Goal: Transaction & Acquisition: Purchase product/service

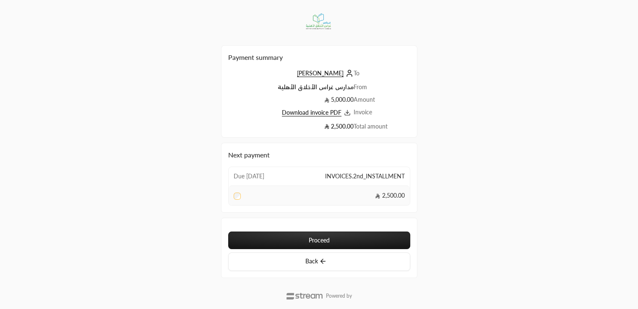
scroll to position [21, 0]
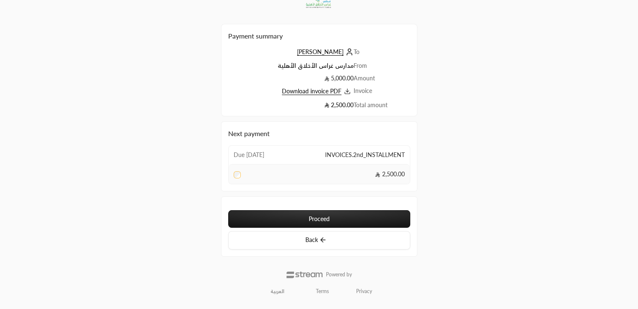
click at [327, 216] on button "Proceed" at bounding box center [319, 219] width 182 height 18
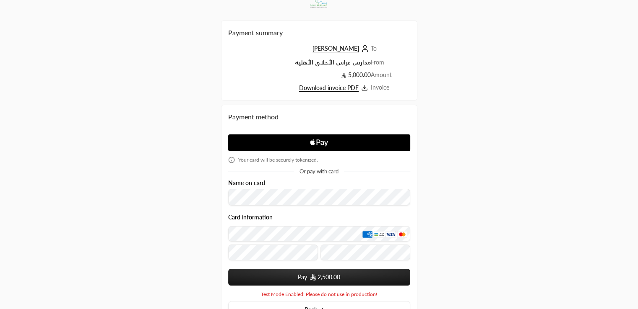
scroll to position [12, 0]
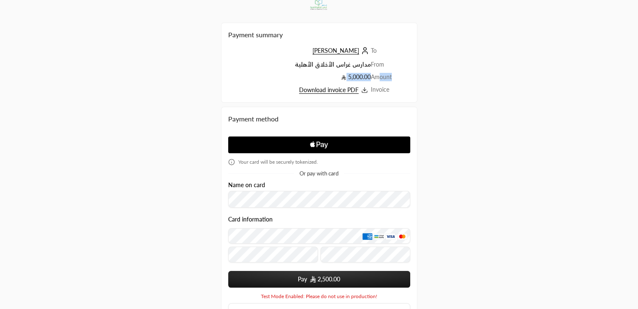
drag, startPoint x: 395, startPoint y: 89, endPoint x: 379, endPoint y: 85, distance: 16.5
click at [379, 85] on tbody "To [PERSON_NAME] From مدارس [GEOGRAPHIC_DATA] Amount 5,000.00 Invoice Download …" at bounding box center [319, 71] width 182 height 49
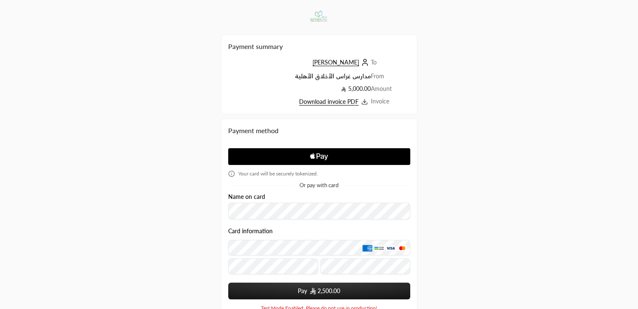
click at [434, 120] on div "Payment summary To [PERSON_NAME] From مدارس [GEOGRAPHIC_DATA] Amount 5,000.00 I…" at bounding box center [318, 194] width 319 height 388
drag, startPoint x: 374, startPoint y: 64, endPoint x: 366, endPoint y: 63, distance: 8.5
click at [366, 63] on tr "To [PERSON_NAME]" at bounding box center [319, 65] width 182 height 14
drag, startPoint x: 385, startPoint y: 75, endPoint x: 365, endPoint y: 79, distance: 20.0
click at [365, 79] on tr "From مدارس [GEOGRAPHIC_DATA]" at bounding box center [319, 78] width 182 height 13
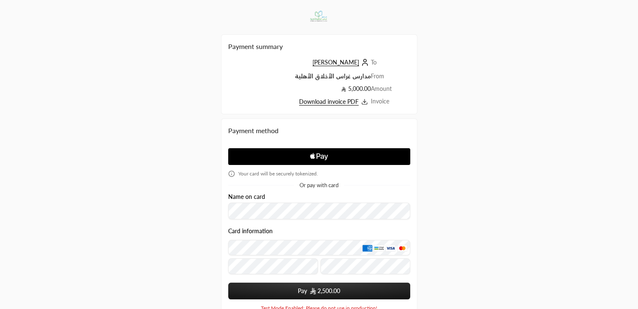
click at [395, 92] on td "Amount" at bounding box center [390, 91] width 39 height 13
drag, startPoint x: 394, startPoint y: 92, endPoint x: 379, endPoint y: 90, distance: 15.2
click at [379, 90] on td "Amount" at bounding box center [390, 91] width 39 height 13
click at [390, 101] on td "Invoice" at bounding box center [390, 102] width 39 height 10
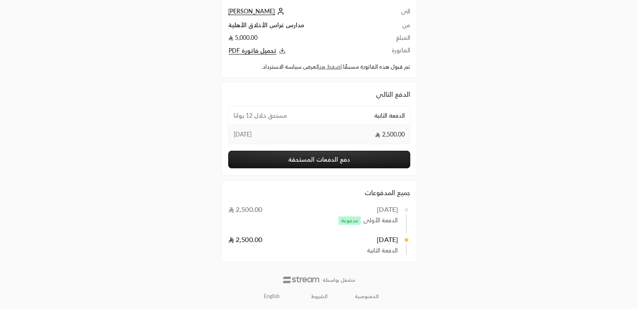
click at [307, 162] on button "دفع الدفعات المستحقة" at bounding box center [319, 160] width 182 height 18
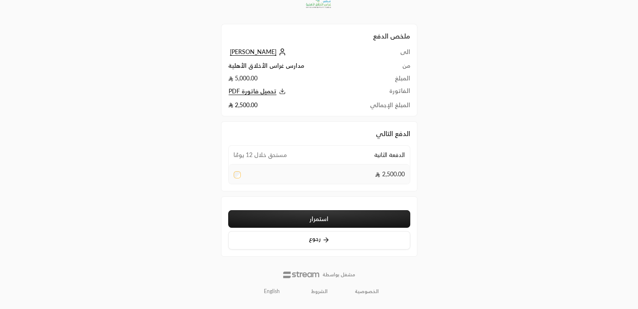
click at [327, 213] on button "استمرار" at bounding box center [319, 219] width 182 height 18
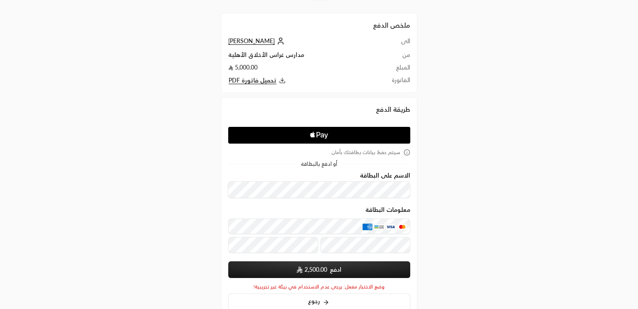
scroll to position [78, 0]
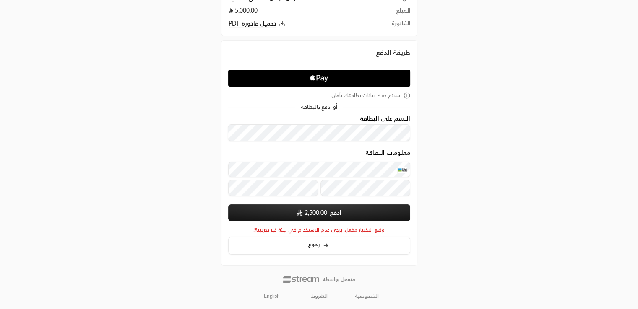
click at [309, 153] on div "معلومات البطاقة" at bounding box center [319, 155] width 182 height 10
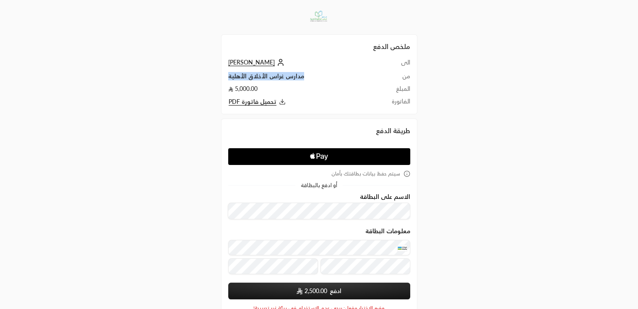
drag, startPoint x: 302, startPoint y: 75, endPoint x: 228, endPoint y: 76, distance: 73.8
click at [228, 76] on td "مدارس غراس الأخلاق الأهلية" at bounding box center [301, 78] width 146 height 13
drag, startPoint x: 228, startPoint y: 76, endPoint x: 246, endPoint y: 73, distance: 17.9
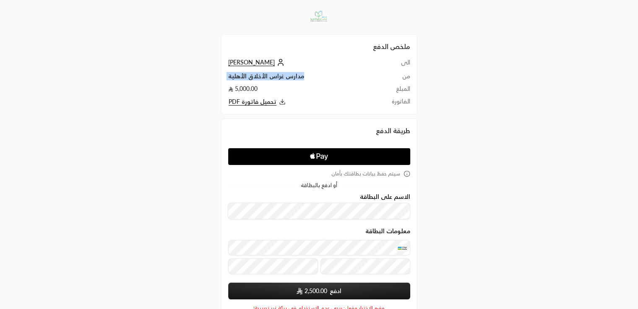
click at [246, 73] on td "مدارس غراس الأخلاق الأهلية" at bounding box center [301, 78] width 146 height 13
click at [260, 73] on td "مدارس غراس الأخلاق الأهلية" at bounding box center [301, 78] width 146 height 13
click at [285, 93] on td "5,000.00" at bounding box center [301, 91] width 146 height 13
drag, startPoint x: 294, startPoint y: 104, endPoint x: 342, endPoint y: 59, distance: 65.8
click at [224, 52] on div "ملخص الدفع الى محمد رشاد من مدارس غراس الأخلاق الأهلية المبلغ 5,000.00 الفاتورة…" at bounding box center [319, 74] width 196 height 80
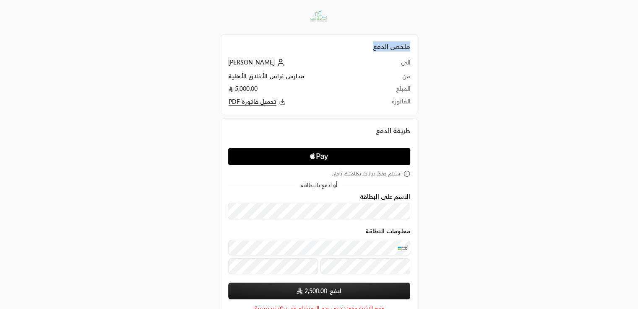
drag, startPoint x: 410, startPoint y: 101, endPoint x: 416, endPoint y: 46, distance: 55.2
click at [416, 46] on div "ملخص الدفع الى محمد رشاد من مدارس غراس الأخلاق الأهلية المبلغ 5,000.00 الفاتورة…" at bounding box center [319, 74] width 196 height 80
click at [448, 109] on div "ملخص الدفع الى محمد رشاد من مدارس غراس الأخلاق الأهلية المبلغ 5,000.00 الفاتورة…" at bounding box center [318, 194] width 319 height 388
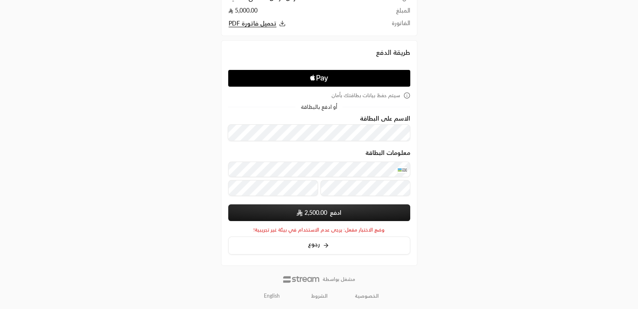
click at [433, 202] on div "ملخص الدفع الى محمد رشاد من مدارس غراس الأخلاق الأهلية المبلغ 5,000.00 الفاتورة…" at bounding box center [318, 116] width 319 height 388
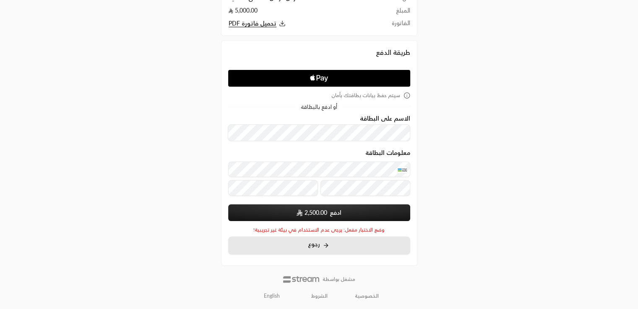
click at [311, 242] on span "رجوع" at bounding box center [314, 244] width 12 height 7
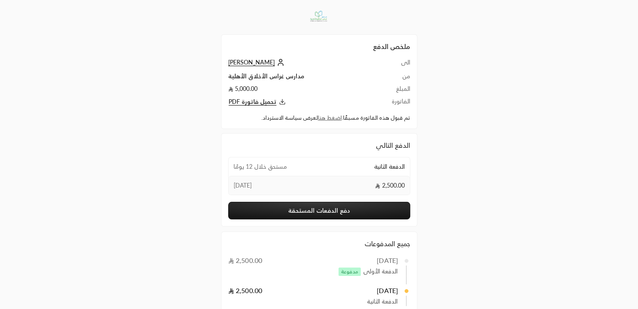
click at [335, 205] on button "دفع الدفعات المستحقة" at bounding box center [319, 211] width 182 height 18
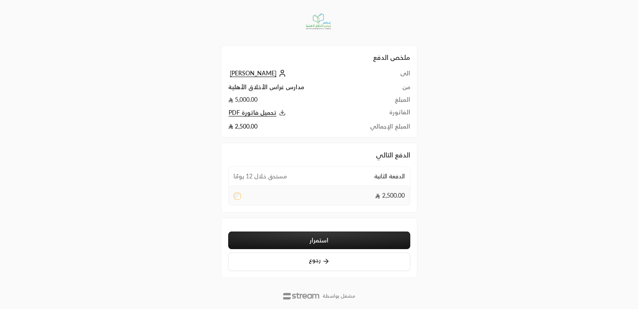
click at [318, 235] on button "استمرار" at bounding box center [319, 241] width 182 height 18
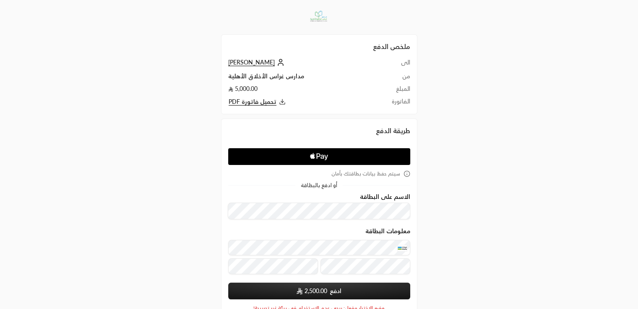
scroll to position [78, 0]
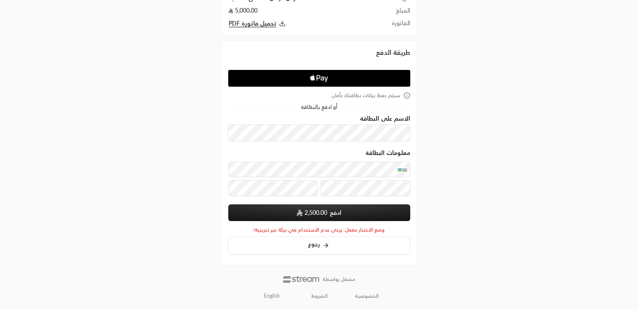
click at [308, 212] on span "2,500.00" at bounding box center [315, 213] width 23 height 8
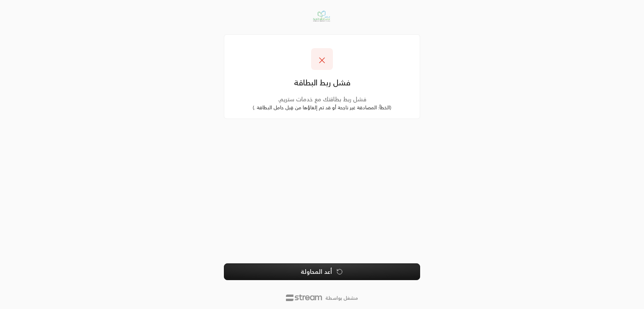
click at [327, 268] on button "أعد المحاولة" at bounding box center [322, 272] width 196 height 17
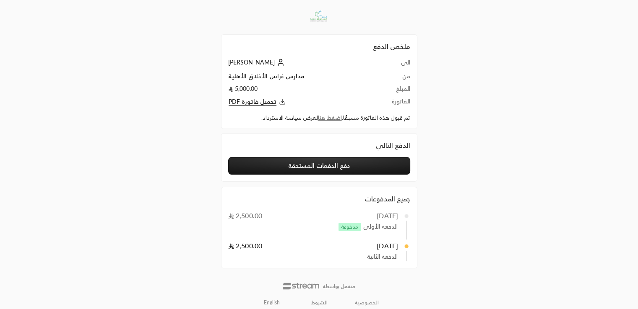
click at [325, 158] on button "دفع الدفعات المستحقة" at bounding box center [319, 166] width 182 height 18
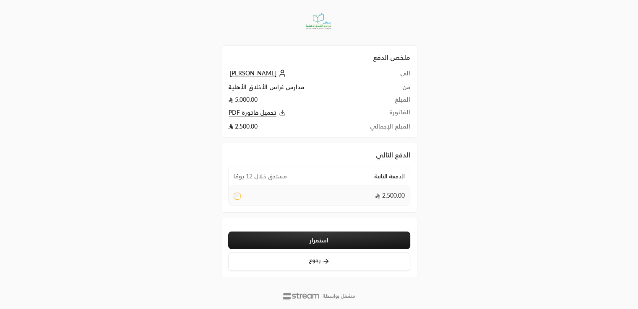
click at [304, 237] on button "استمرار" at bounding box center [319, 241] width 182 height 18
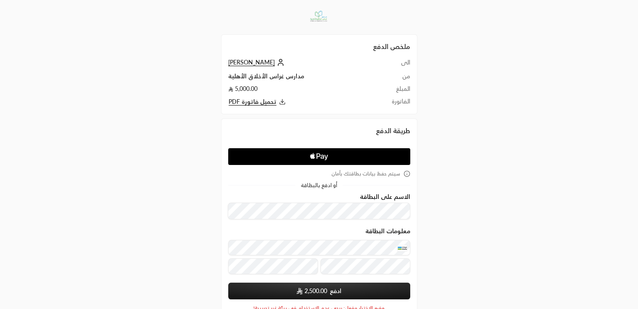
click at [313, 295] on span "2,500.00" at bounding box center [315, 291] width 23 height 8
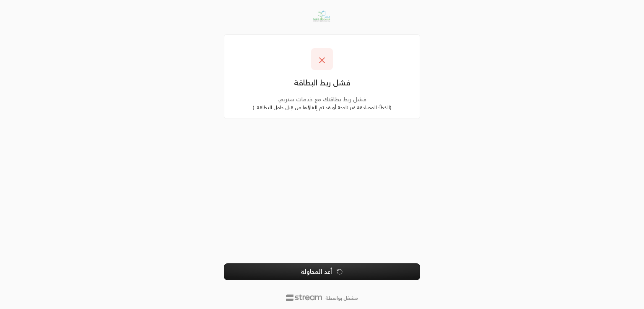
click at [282, 269] on button "أعد المحاولة" at bounding box center [322, 272] width 196 height 17
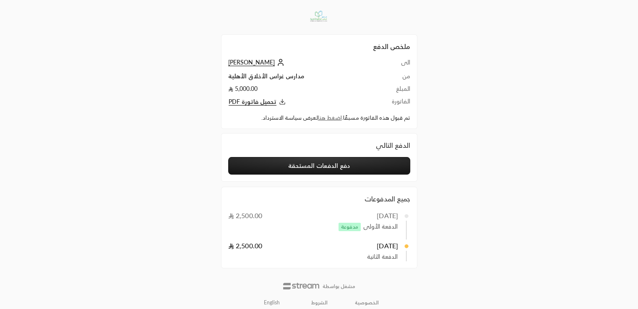
click at [309, 164] on button "دفع الدفعات المستحقة" at bounding box center [319, 166] width 182 height 18
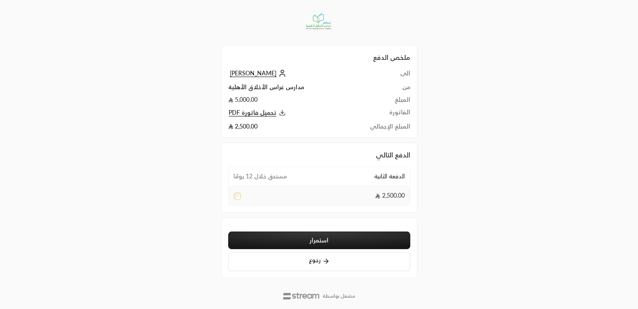
click at [307, 242] on button "استمرار" at bounding box center [319, 241] width 182 height 18
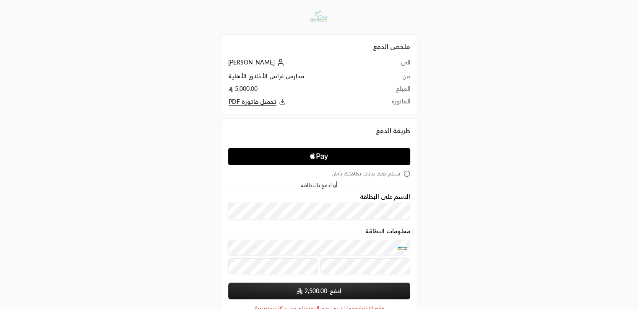
click at [308, 288] on span "2,500.00" at bounding box center [315, 291] width 23 height 8
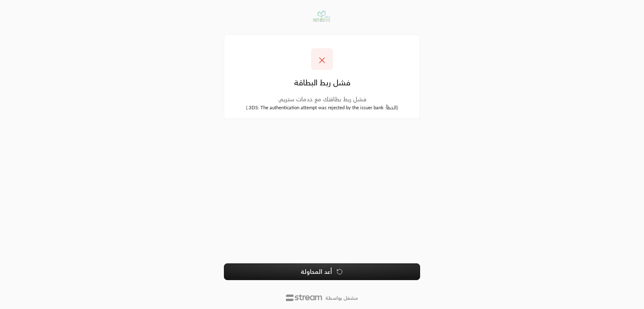
drag, startPoint x: 403, startPoint y: 107, endPoint x: 238, endPoint y: 109, distance: 164.4
click at [238, 109] on div "( الخطأ : 3DS: The authentication attempt was rejected by the issuer bank. )" at bounding box center [322, 108] width 182 height 8
click at [273, 141] on div "فشل ربط البطاقة فشل ربط بطاقتك مع خدمات ستريم. ( الخطأ : 3DS: The authenticatio…" at bounding box center [322, 154] width 196 height 298
click at [315, 268] on button "أعد المحاولة" at bounding box center [322, 272] width 196 height 17
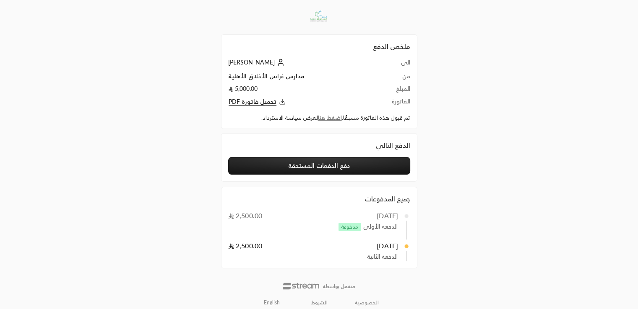
scroll to position [7, 0]
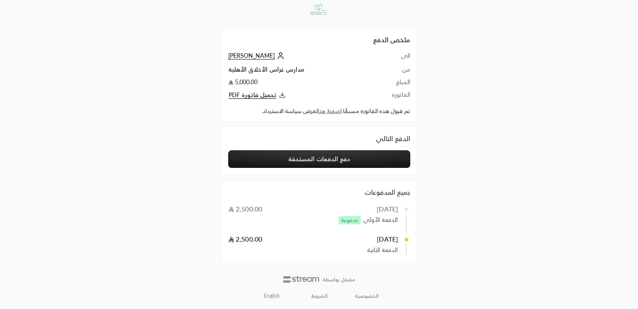
click at [294, 161] on button "دفع الدفعات المستحقة" at bounding box center [319, 160] width 182 height 18
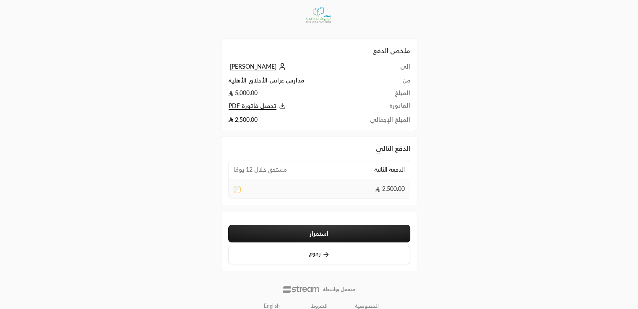
click at [295, 234] on button "استمرار" at bounding box center [319, 234] width 182 height 18
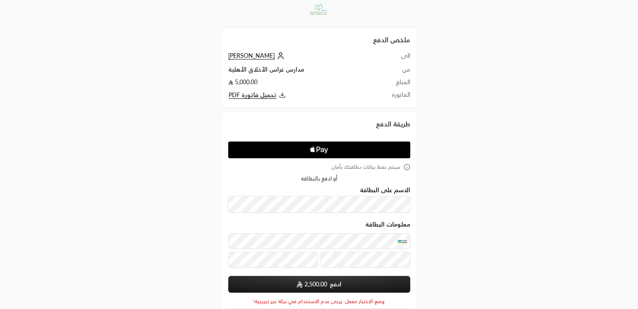
click at [314, 286] on span "2,500.00" at bounding box center [315, 285] width 23 height 8
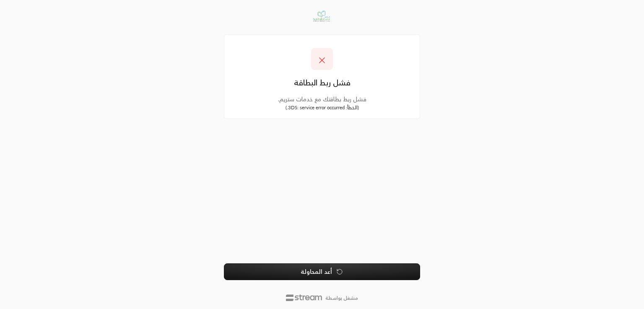
click at [303, 270] on button "أعد المحاولة" at bounding box center [322, 272] width 196 height 17
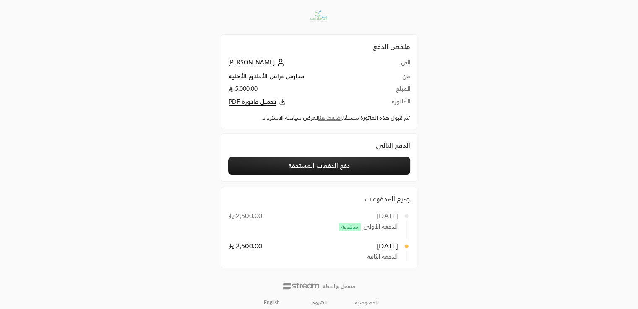
click at [309, 185] on div "الدفع التالي دفع الدفعات المستحقة جميع المدفوعات 1/09/2025 2,500.00 الدفعة الأو…" at bounding box center [319, 200] width 196 height 135
click at [304, 164] on button "دفع الدفعات المستحقة" at bounding box center [319, 166] width 182 height 18
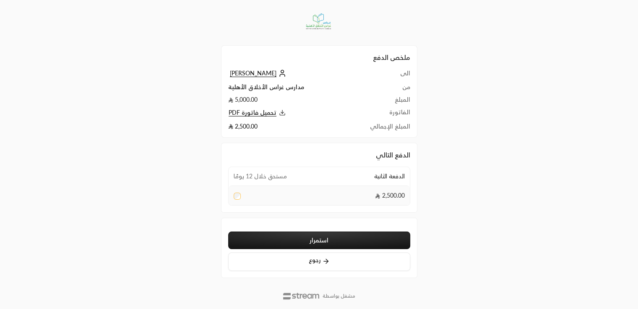
click at [307, 244] on button "استمرار" at bounding box center [319, 241] width 182 height 18
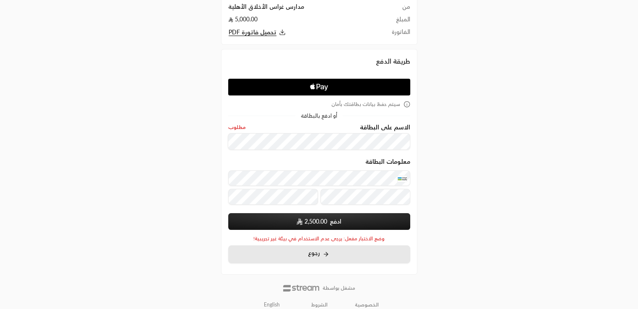
scroll to position [73, 0]
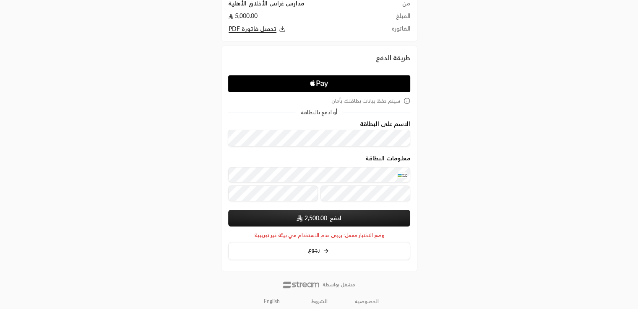
click at [277, 223] on button "ادفع 2,500.00" at bounding box center [319, 218] width 182 height 17
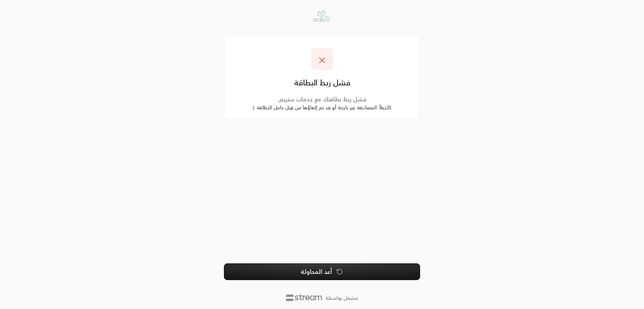
click at [328, 269] on button "أعد المحاولة" at bounding box center [322, 272] width 196 height 17
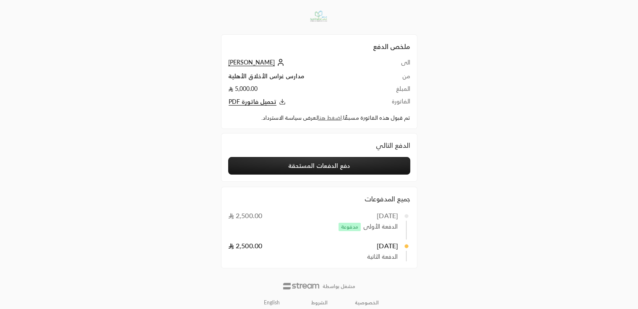
click at [338, 166] on button "دفع الدفعات المستحقة" at bounding box center [319, 166] width 182 height 18
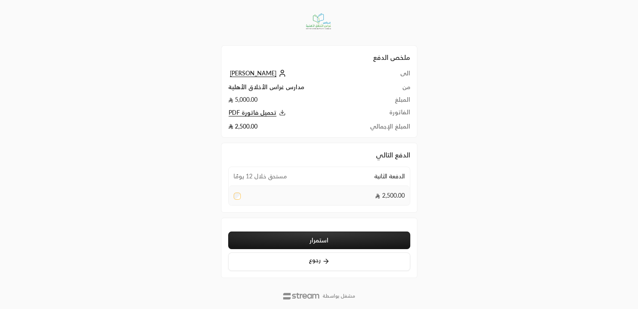
click at [306, 239] on button "استمرار" at bounding box center [319, 241] width 182 height 18
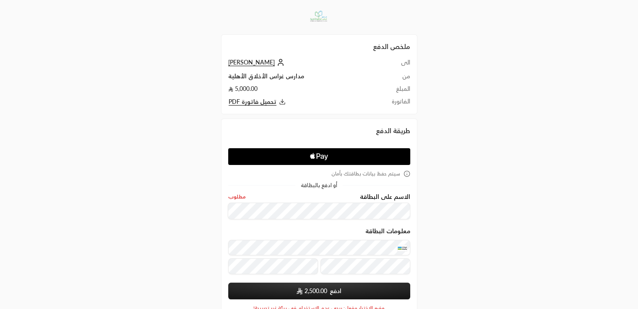
click at [279, 294] on button "ادفع 2,500.00" at bounding box center [319, 291] width 182 height 17
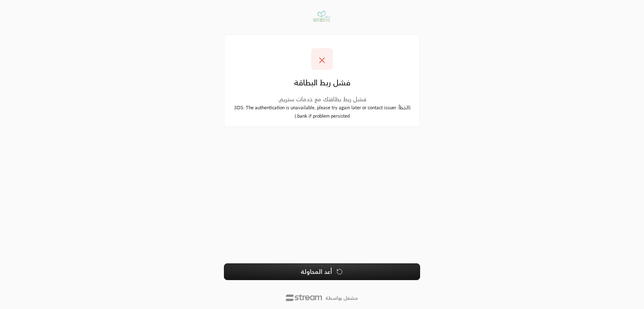
drag, startPoint x: 231, startPoint y: 104, endPoint x: 351, endPoint y: 118, distance: 121.5
click at [351, 118] on div "( الخطأ : 3DS: The authentication is unavailable, please try again later or con…" at bounding box center [322, 112] width 182 height 16
click at [353, 119] on div "( الخطأ : 3DS: The authentication is unavailable, please try again later or con…" at bounding box center [322, 112] width 182 height 16
drag, startPoint x: 354, startPoint y: 116, endPoint x: 234, endPoint y: 104, distance: 120.5
click at [234, 104] on div "( الخطأ : 3DS: The authentication is unavailable, please try again later or con…" at bounding box center [322, 112] width 182 height 16
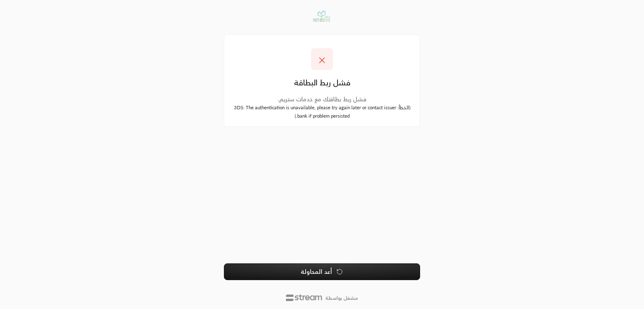
click at [235, 105] on small "( الخطأ : 3DS: The authentication is unavailable, please try again later or con…" at bounding box center [322, 112] width 177 height 14
drag, startPoint x: 235, startPoint y: 105, endPoint x: 350, endPoint y: 116, distance: 115.4
click at [354, 118] on div "( الخطأ : 3DS: The authentication is unavailable, please try again later or con…" at bounding box center [322, 112] width 182 height 16
click at [349, 116] on small "( الخطأ : 3DS: The authentication is unavailable, please try again later or con…" at bounding box center [322, 112] width 177 height 14
drag, startPoint x: 350, startPoint y: 116, endPoint x: 229, endPoint y: 109, distance: 121.4
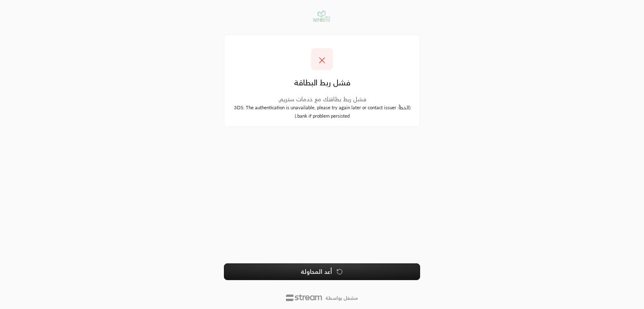
click at [229, 109] on div "فشل ربط البطاقة فشل ربط بطاقتك مع خدمات ستريم. ( الخطأ : 3DS: The authenticatio…" at bounding box center [322, 84] width 190 height 72
drag, startPoint x: 245, startPoint y: 107, endPoint x: 348, endPoint y: 121, distance: 104.1
click at [348, 121] on div "فشل ربط البطاقة فشل ربط بطاقتك مع خدمات ستريم. ( الخطأ : 3DS: The authenticatio…" at bounding box center [322, 80] width 196 height 93
click at [295, 197] on div "فشل ربط البطاقة فشل ربط بطاقتك مع خدمات ستريم. ( الخطأ : 3DS: The authenticatio…" at bounding box center [322, 154] width 196 height 298
click at [313, 268] on button "أعد المحاولة" at bounding box center [322, 272] width 196 height 17
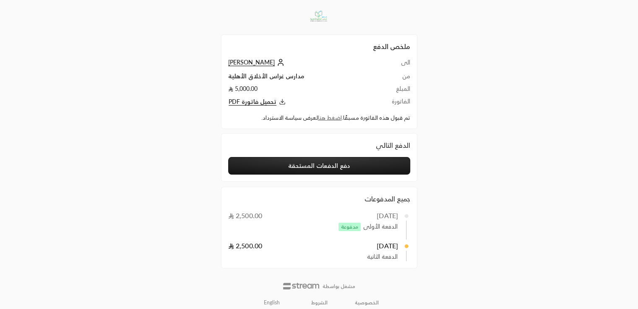
click at [318, 167] on button "دفع الدفعات المستحقة" at bounding box center [319, 166] width 182 height 18
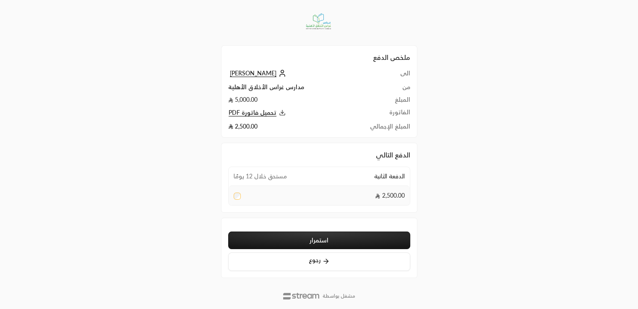
click at [297, 241] on button "استمرار" at bounding box center [319, 241] width 182 height 18
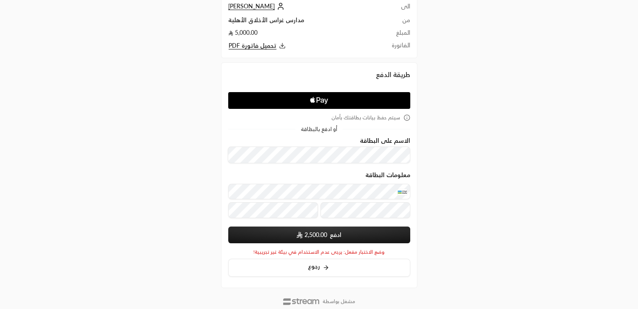
scroll to position [78, 0]
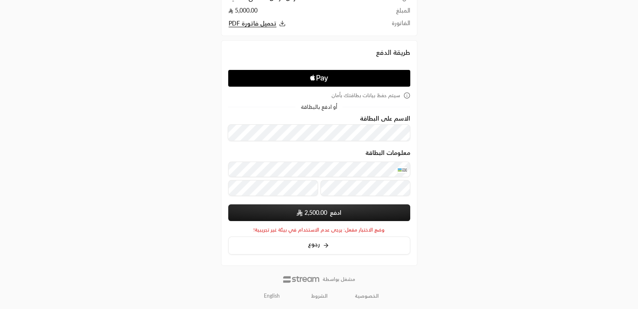
click at [296, 215] on img "submit" at bounding box center [299, 213] width 6 height 7
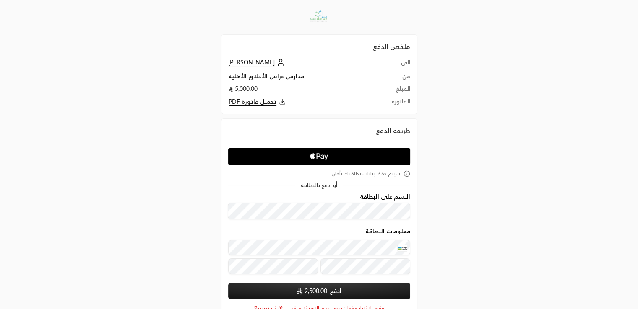
click at [314, 292] on span "2,500.00" at bounding box center [315, 291] width 23 height 8
